Goal: Transaction & Acquisition: Purchase product/service

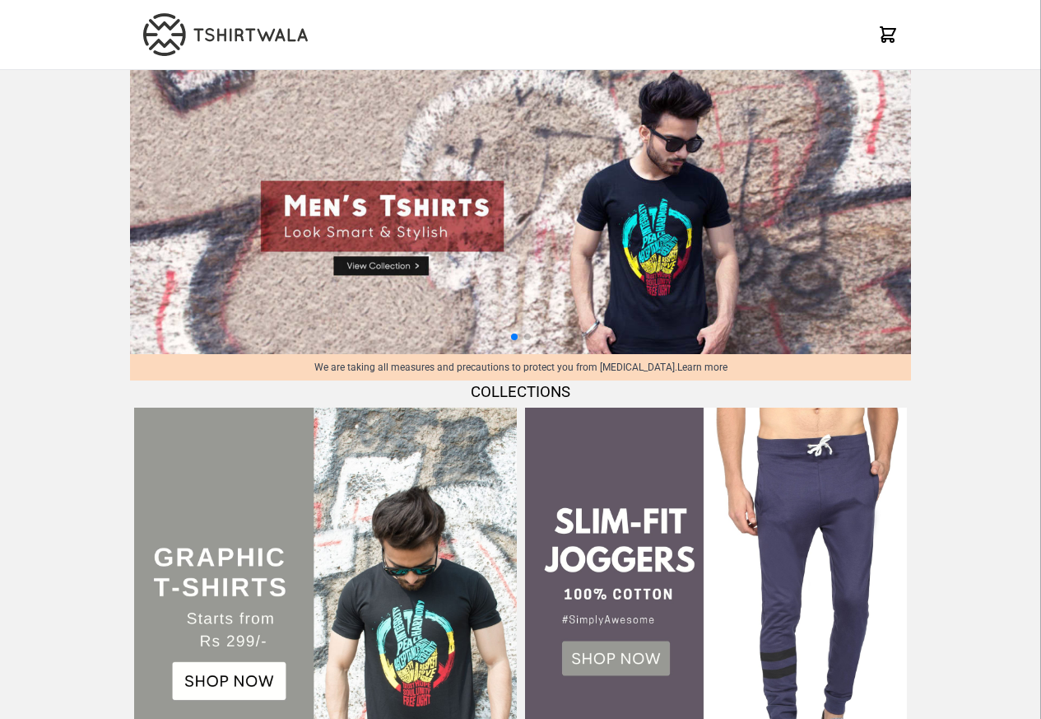
click at [245, 509] on img at bounding box center [325, 598] width 382 height 382
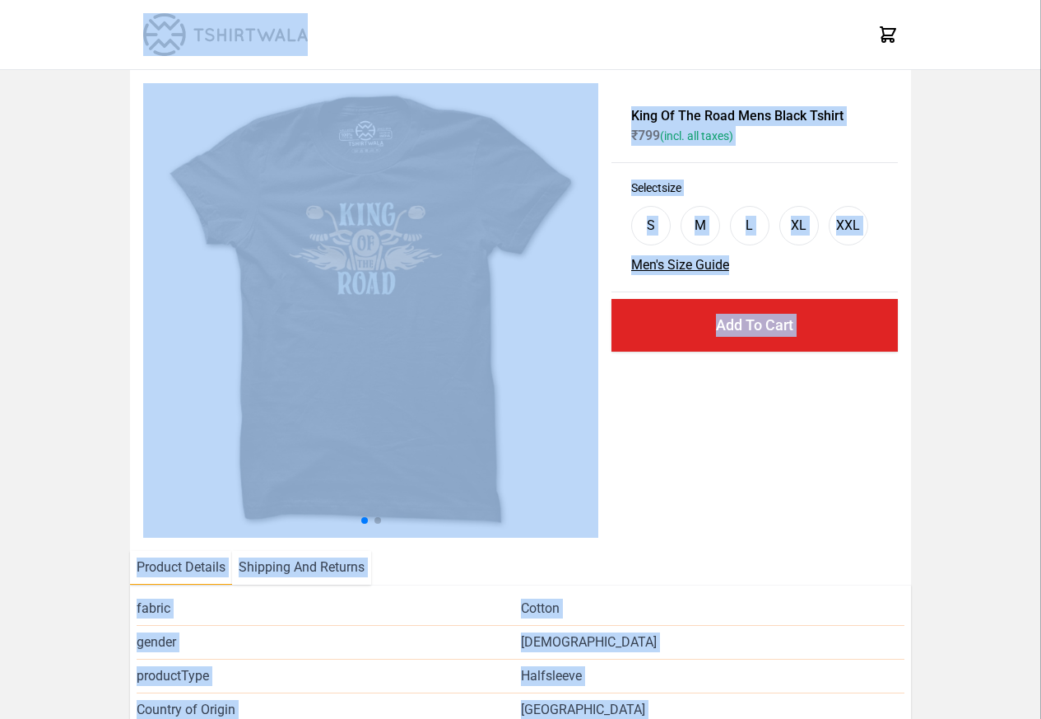
click at [212, 534] on img at bounding box center [370, 310] width 455 height 454
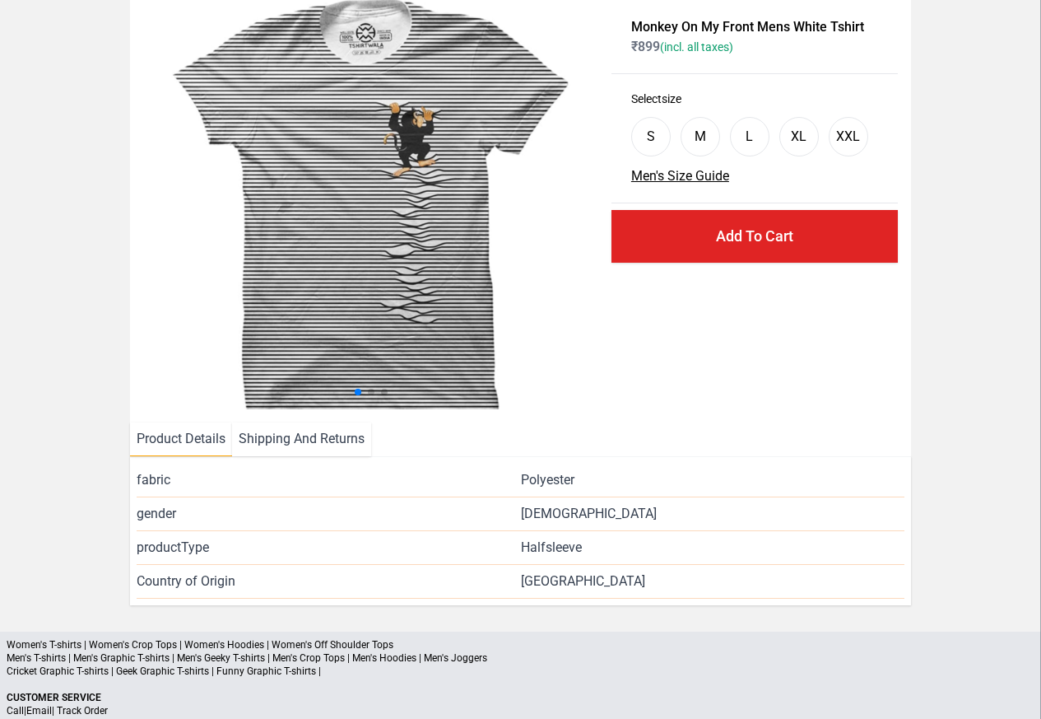
scroll to position [198, 0]
